Goal: Task Accomplishment & Management: Use online tool/utility

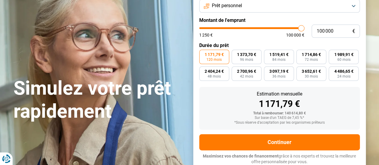
scroll to position [56, 0]
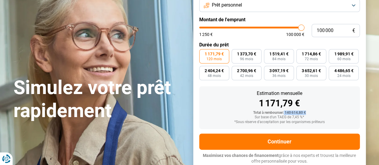
drag, startPoint x: 308, startPoint y: 113, endPoint x: 285, endPoint y: 114, distance: 22.8
click at [285, 114] on div "Total à rembourser: 140 614,80 €" at bounding box center [279, 113] width 151 height 4
click at [343, 71] on span "4 486,65 €" at bounding box center [343, 71] width 19 height 4
click at [333, 70] on input "4 486,65 € 24 mois" at bounding box center [331, 68] width 4 height 4
radio input "true"
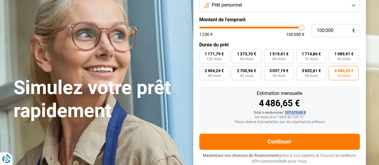
drag, startPoint x: 308, startPoint y: 114, endPoint x: 285, endPoint y: 114, distance: 22.5
click at [285, 114] on div "Total à rembourser: 107 679,60 €" at bounding box center [279, 113] width 151 height 4
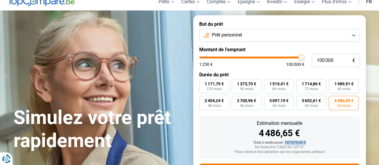
scroll to position [0, 0]
